Goal: Navigation & Orientation: Understand site structure

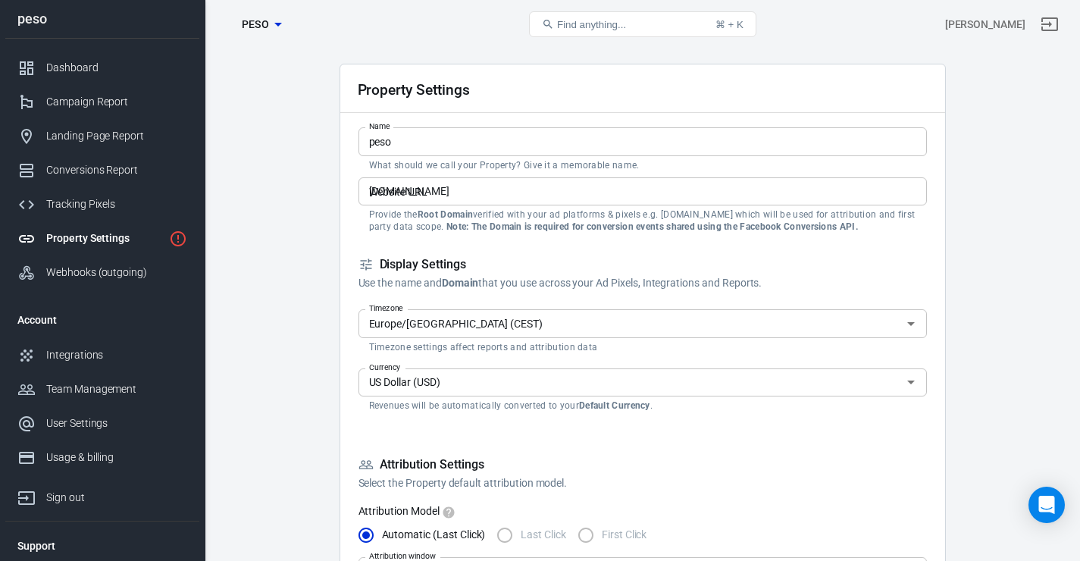
scroll to position [33, 0]
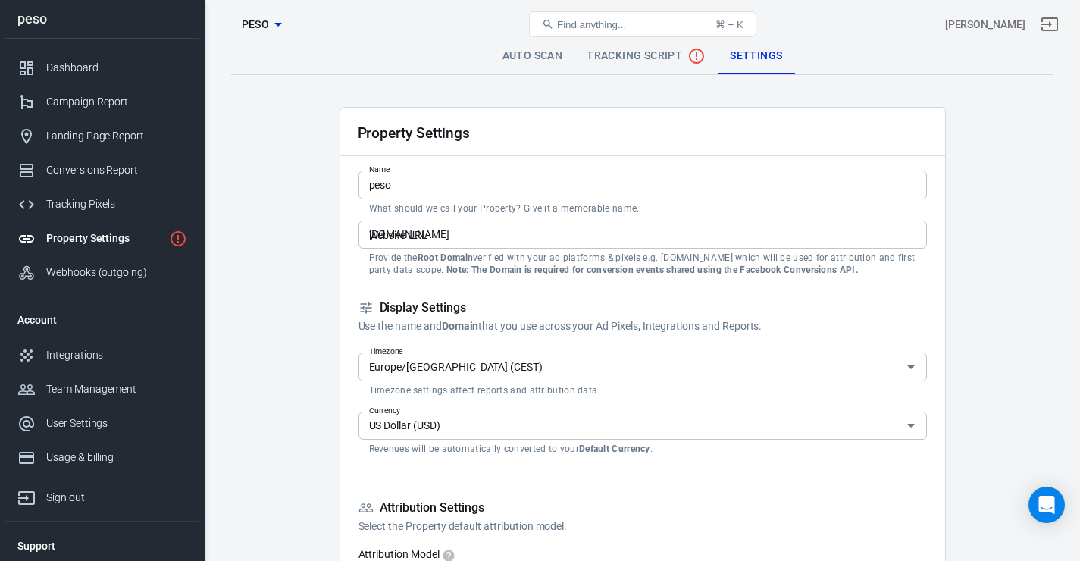
click at [522, 249] on div "Website URL [DOMAIN_NAME] Website URL Provide the Root Domain verified with you…" at bounding box center [643, 248] width 569 height 55
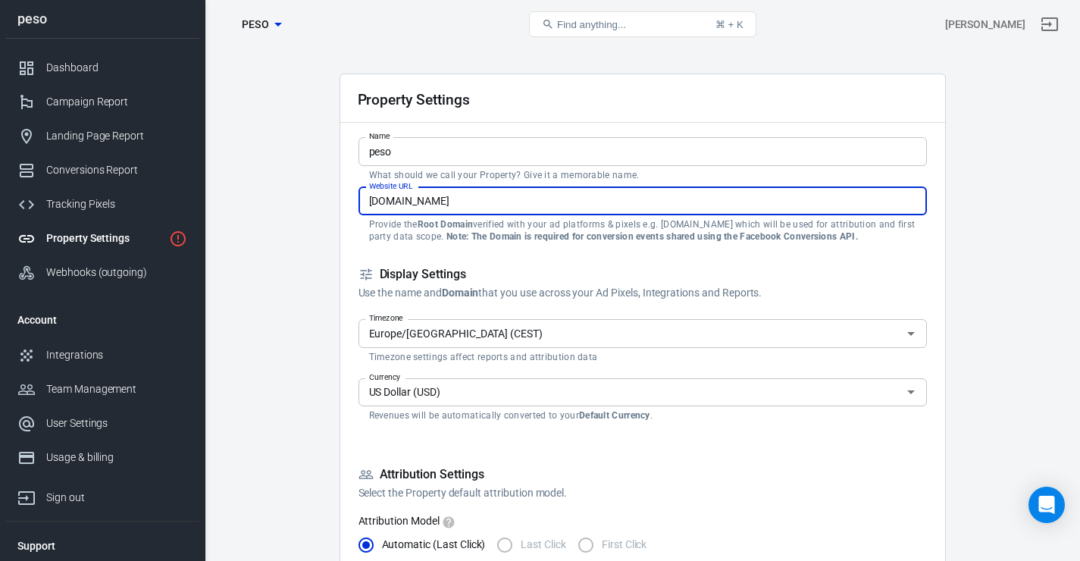
drag, startPoint x: 518, startPoint y: 237, endPoint x: 323, endPoint y: 244, distance: 195.0
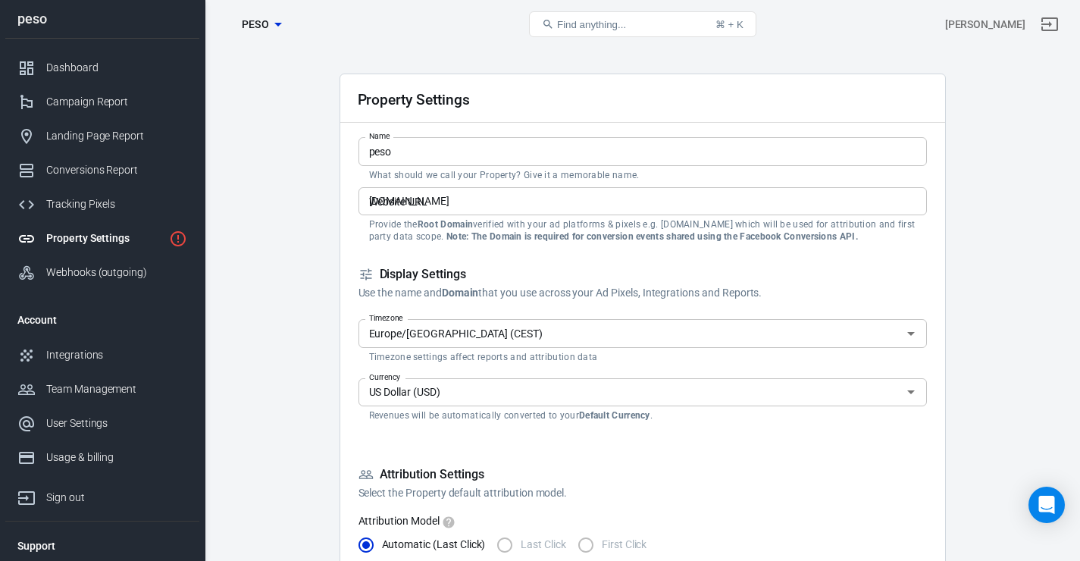
click at [110, 71] on div "Dashboard" at bounding box center [116, 68] width 141 height 16
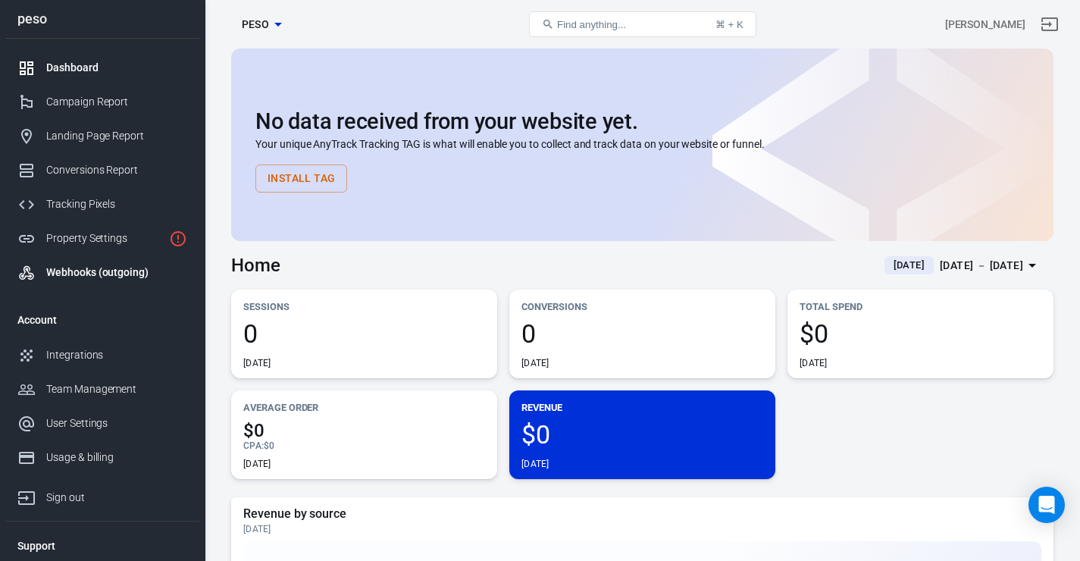
click at [155, 285] on link "Webhooks (outgoing)" at bounding box center [102, 272] width 194 height 34
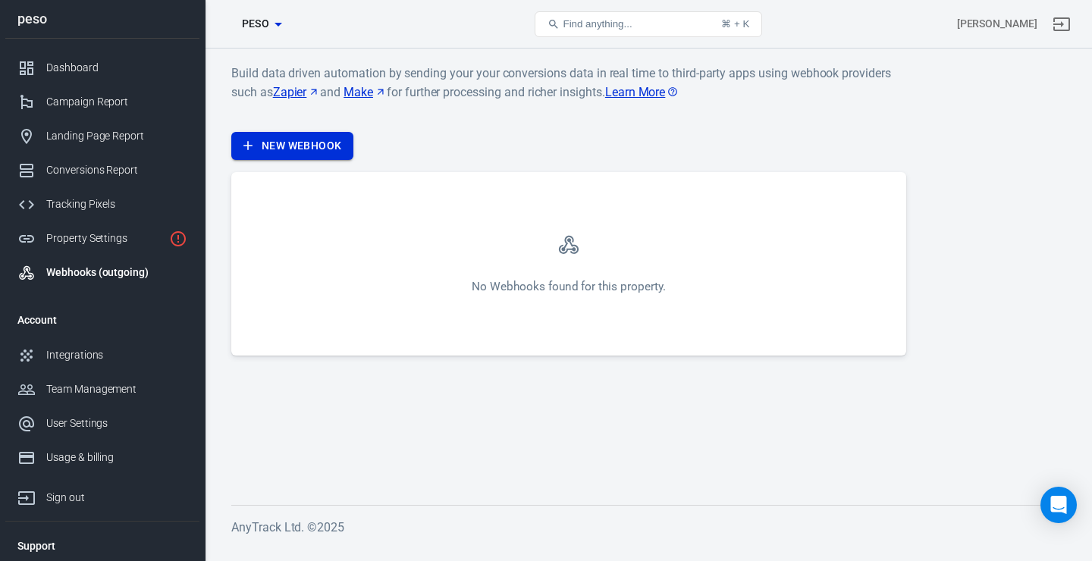
click at [347, 141] on link "New Webhook" at bounding box center [292, 146] width 122 height 28
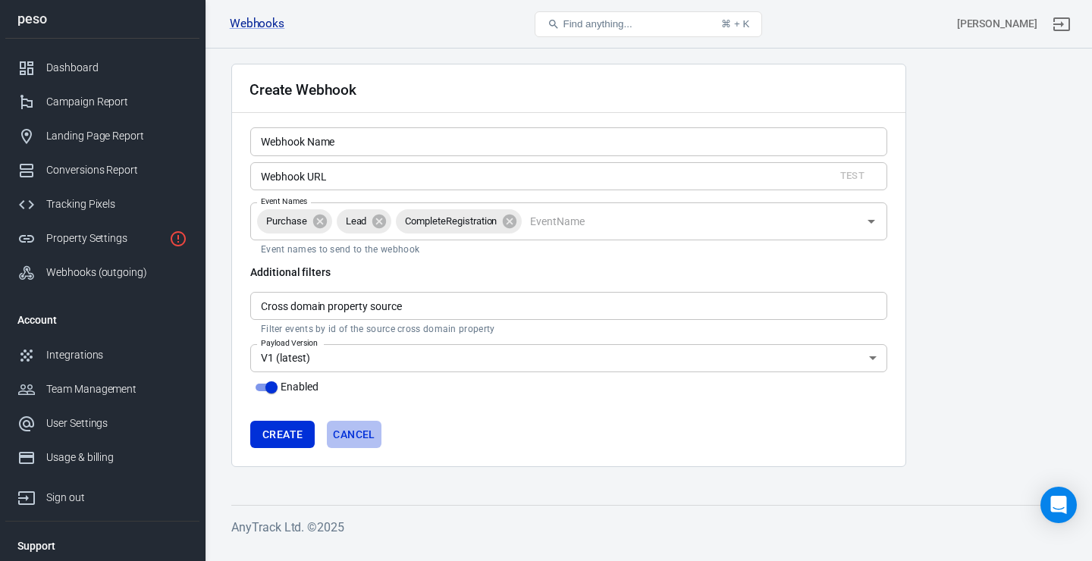
click at [372, 423] on link "Cancel" at bounding box center [354, 435] width 54 height 28
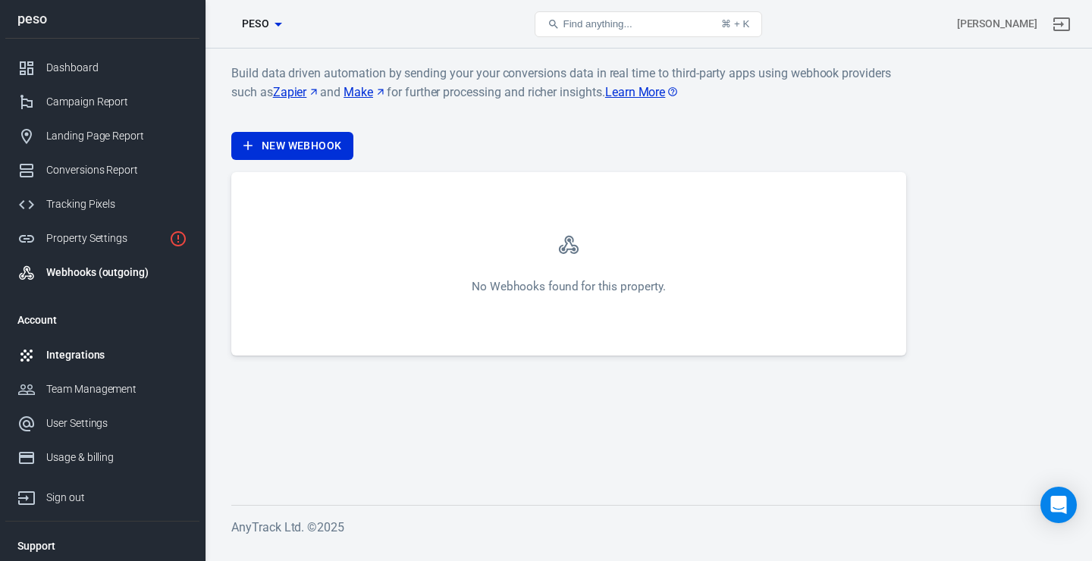
click at [87, 363] on div "Integrations" at bounding box center [116, 355] width 141 height 16
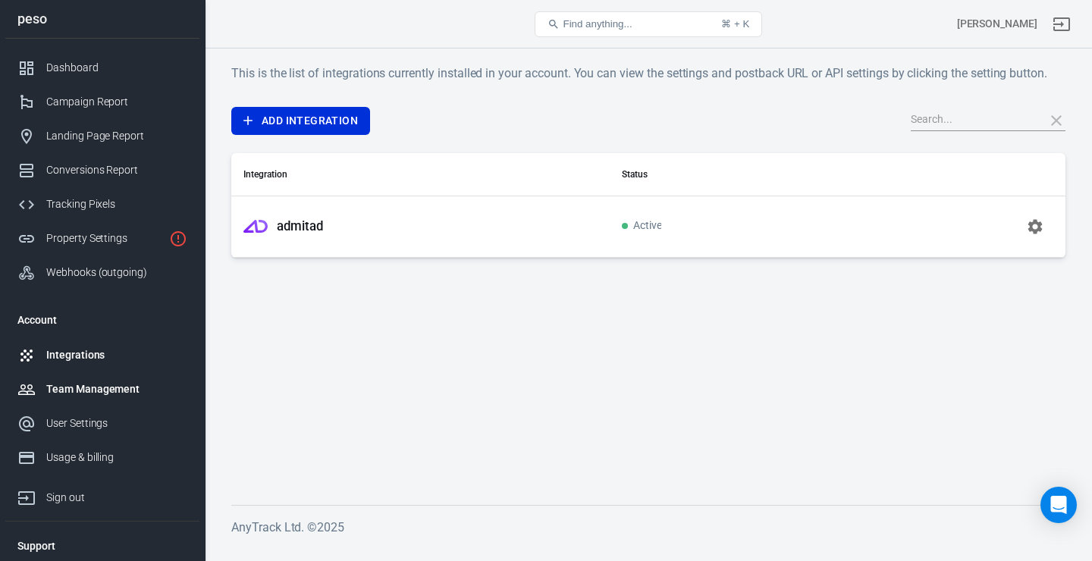
click at [121, 391] on div "Team Management" at bounding box center [116, 389] width 141 height 16
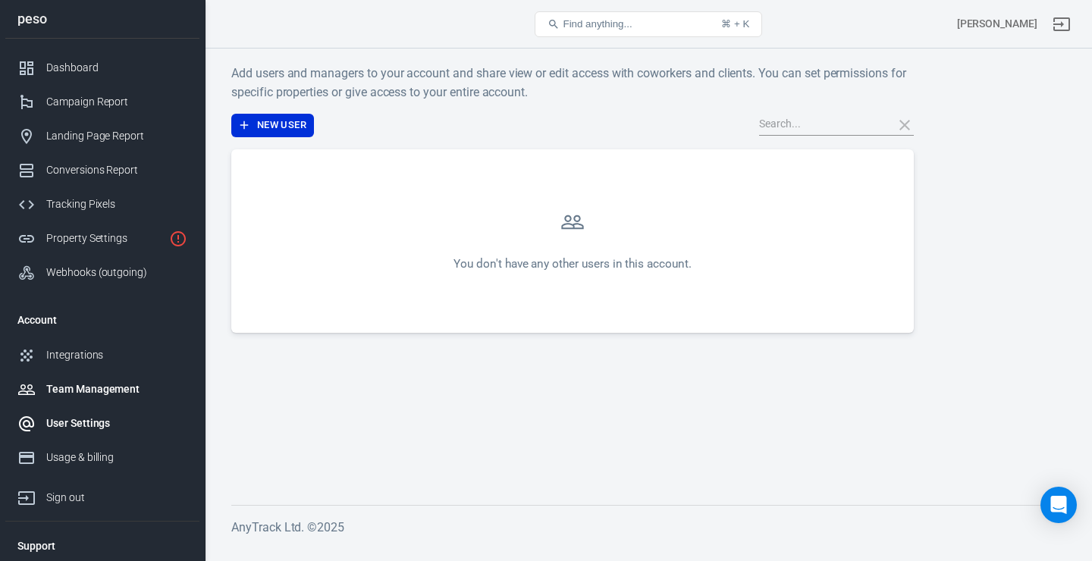
click at [120, 428] on div "User Settings" at bounding box center [116, 423] width 141 height 16
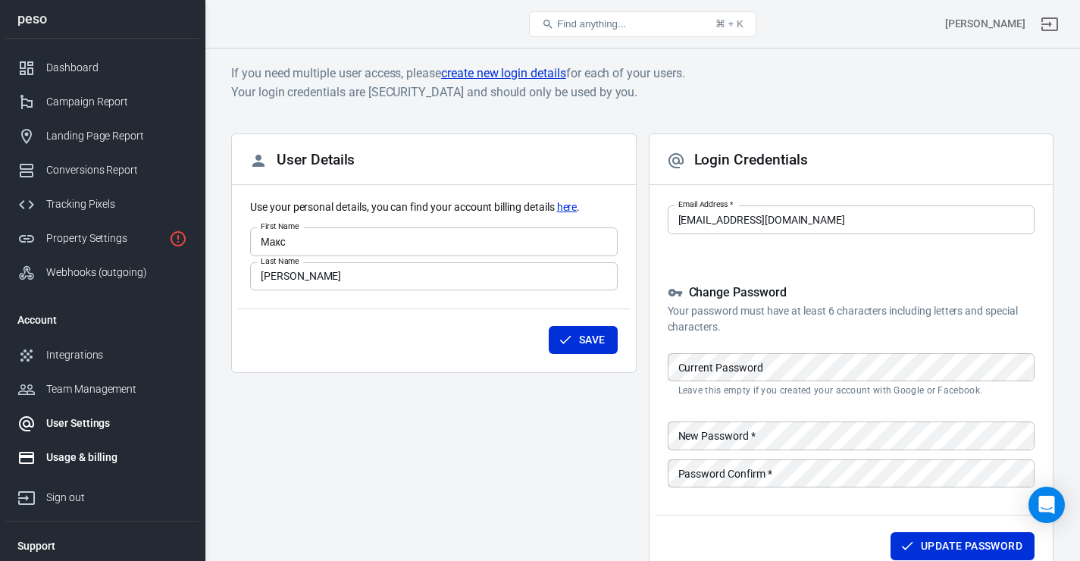
click at [117, 453] on link "Usage & billing" at bounding box center [102, 457] width 194 height 34
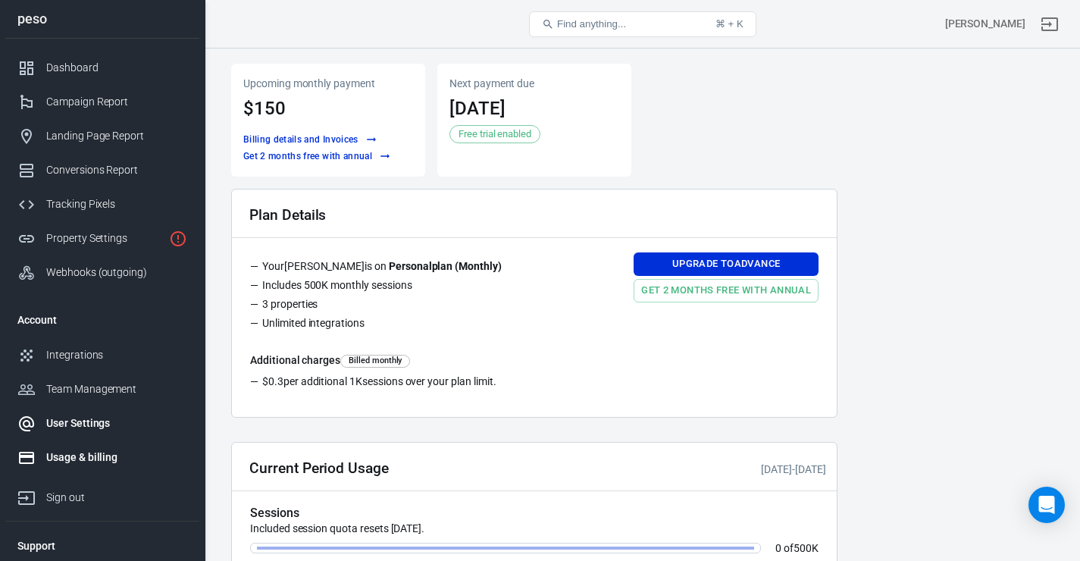
click at [117, 431] on div "User Settings" at bounding box center [116, 423] width 141 height 16
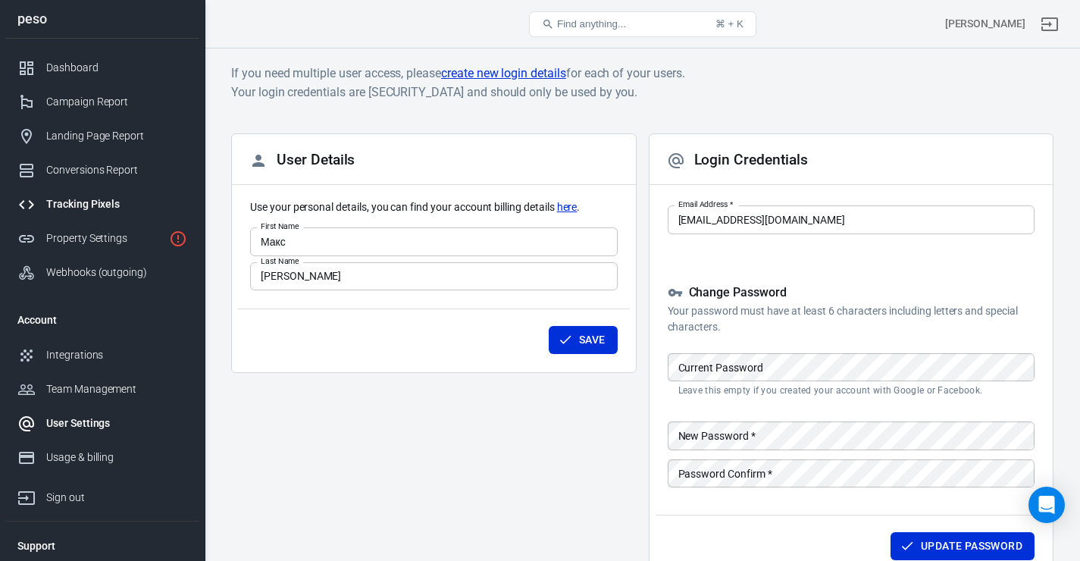
click at [90, 212] on div "Tracking Pixels" at bounding box center [116, 204] width 141 height 16
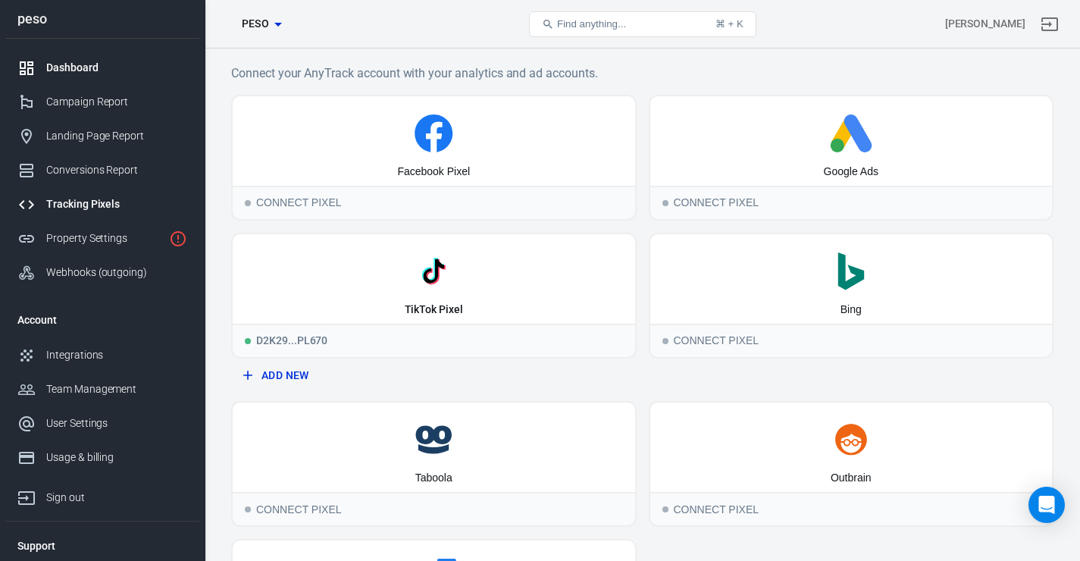
click at [136, 85] on link "Dashboard" at bounding box center [102, 68] width 194 height 34
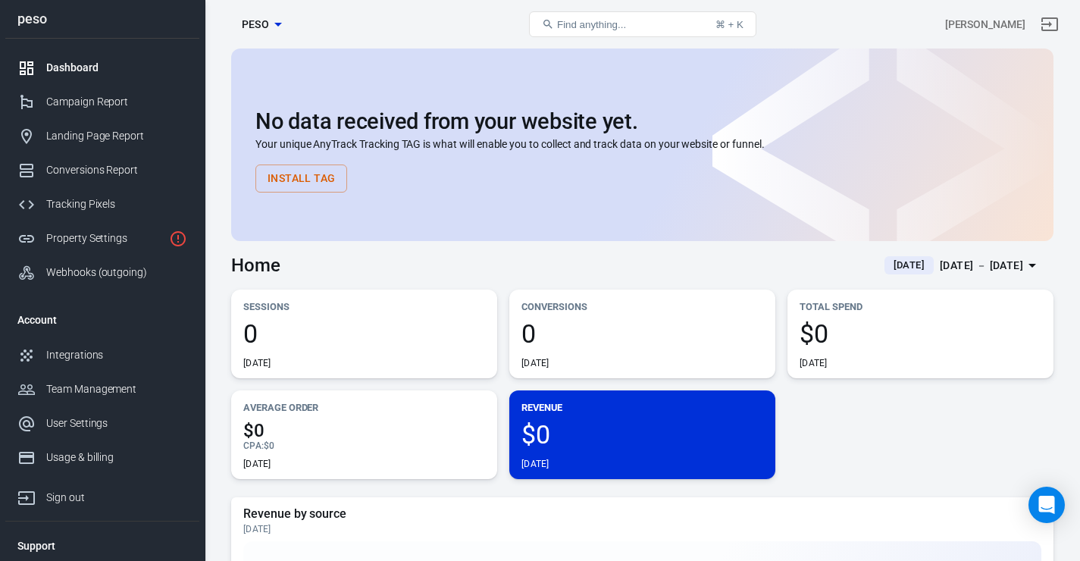
click at [136, 82] on link "Dashboard" at bounding box center [102, 68] width 194 height 34
click at [143, 2] on div "peso" at bounding box center [102, 19] width 194 height 39
